Goal: Browse casually

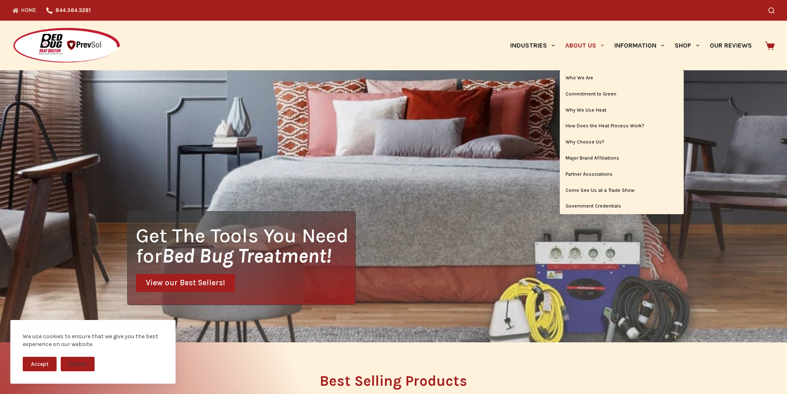
click at [560, 35] on link "About Us" at bounding box center [584, 46] width 49 height 50
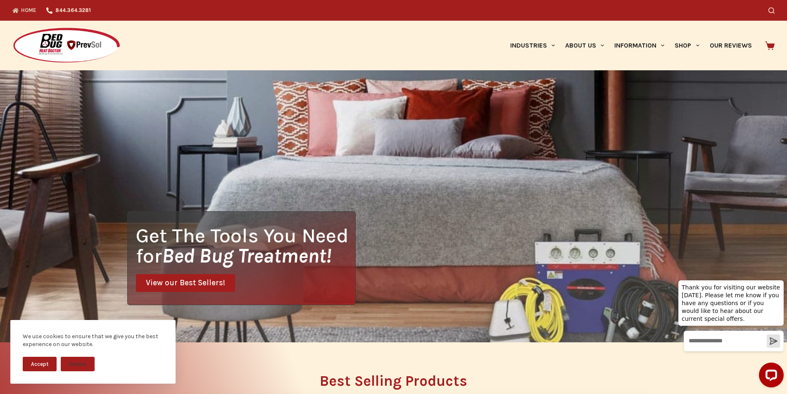
click at [770, 43] on icon at bounding box center [770, 45] width 10 height 9
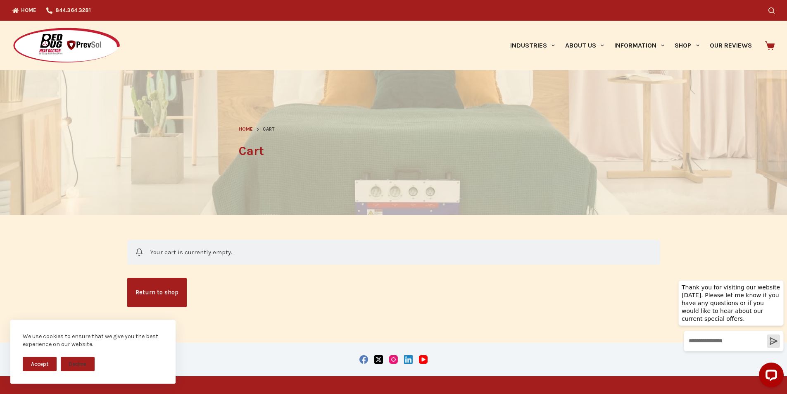
click at [13, 34] on img at bounding box center [66, 45] width 108 height 37
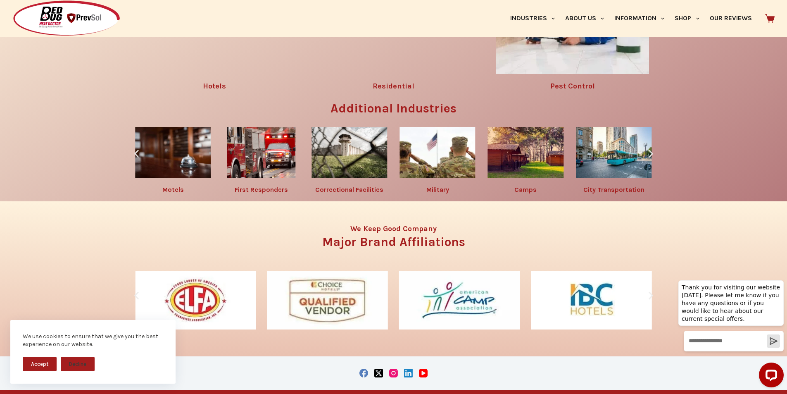
scroll to position [1188, 0]
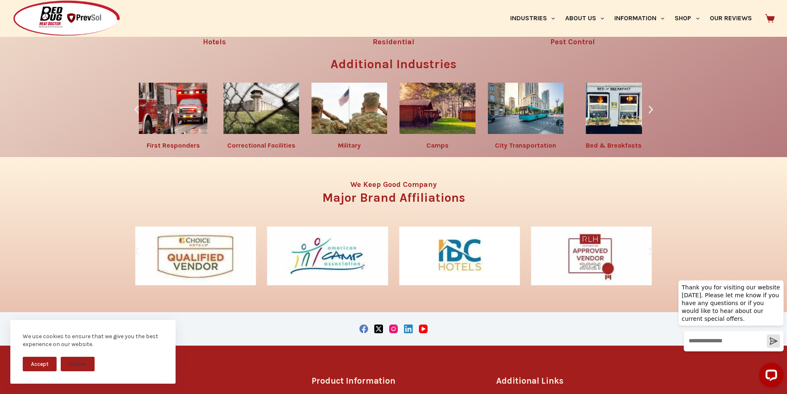
click at [0, 321] on div "We use cookies to ensure that we give you the best experience on our website. A…" at bounding box center [93, 357] width 186 height 74
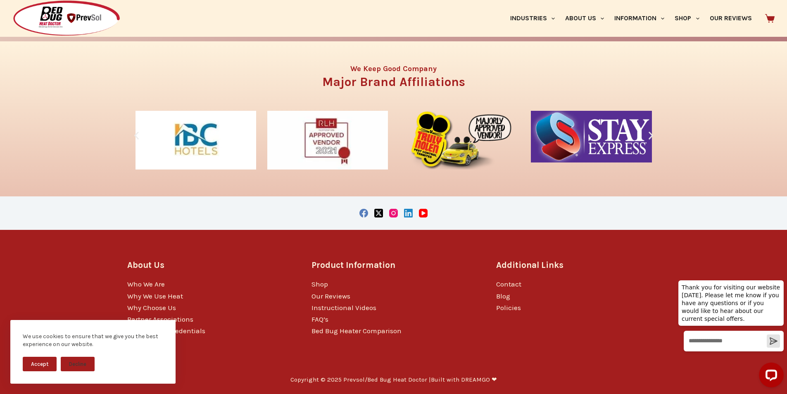
scroll to position [1360, 0]
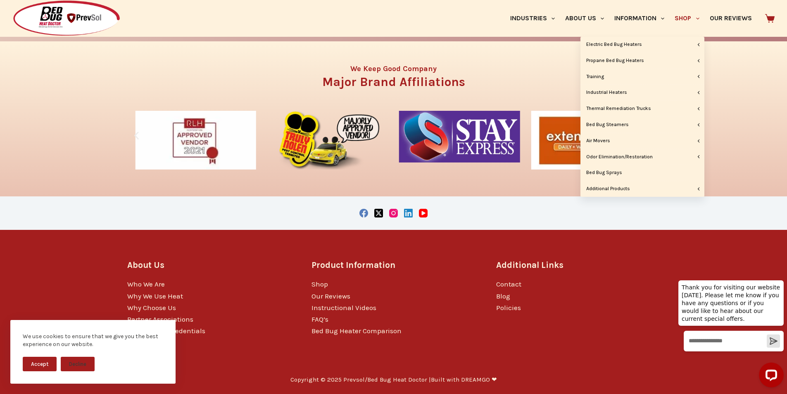
click at [673, 4] on link "Shop" at bounding box center [687, 18] width 35 height 37
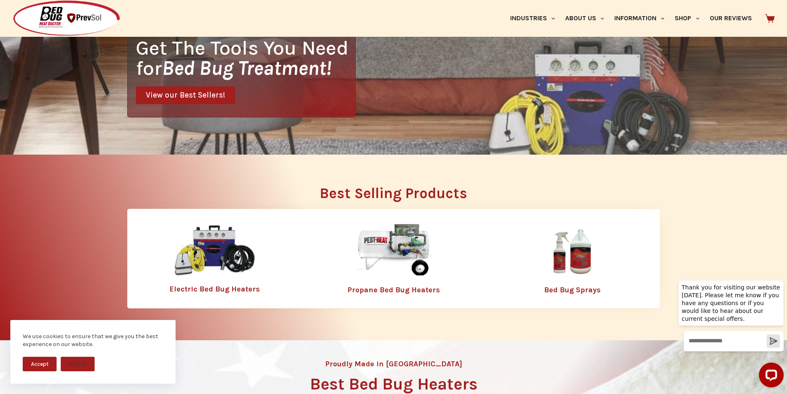
scroll to position [262, 0]
